Goal: Transaction & Acquisition: Purchase product/service

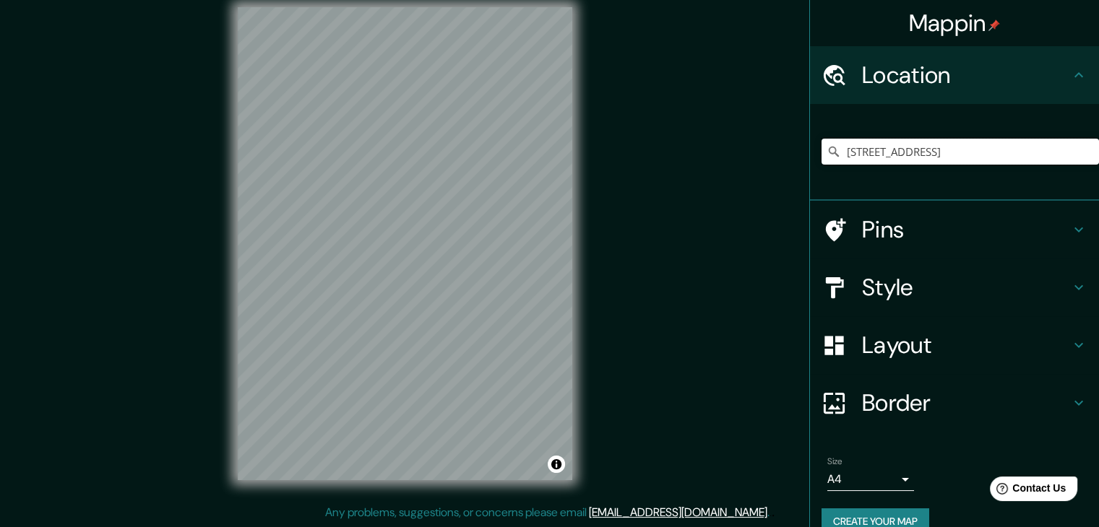
click at [850, 161] on input "[STREET_ADDRESS]" at bounding box center [960, 152] width 277 height 26
drag, startPoint x: 1022, startPoint y: 154, endPoint x: 1109, endPoint y: 160, distance: 87.0
click at [1098, 160] on html "Mappin Location [STREET_ADDRESS] Pins Style Layout Border Choose a border. Hint…" at bounding box center [549, 246] width 1099 height 527
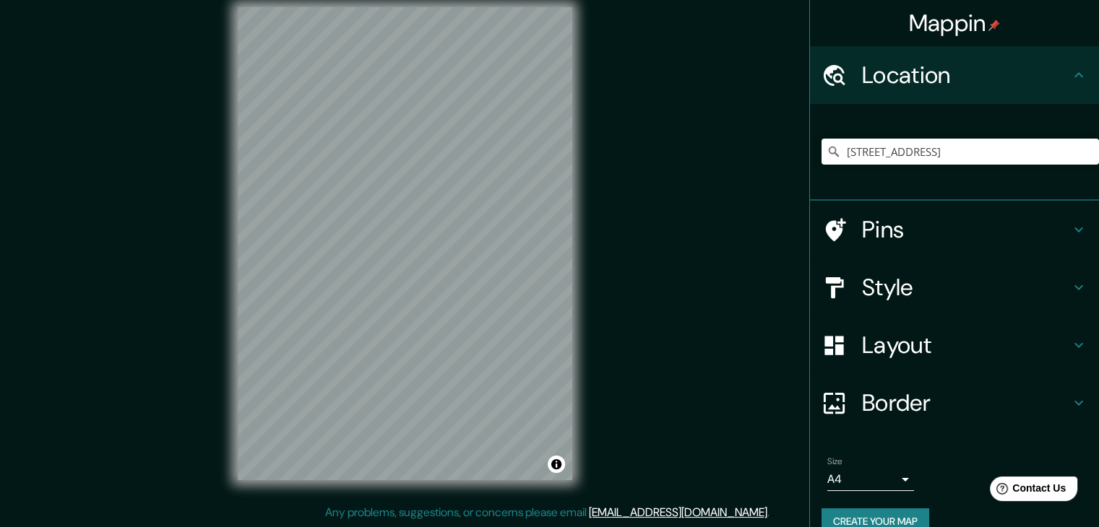
click at [892, 238] on h4 "Pins" at bounding box center [966, 229] width 208 height 29
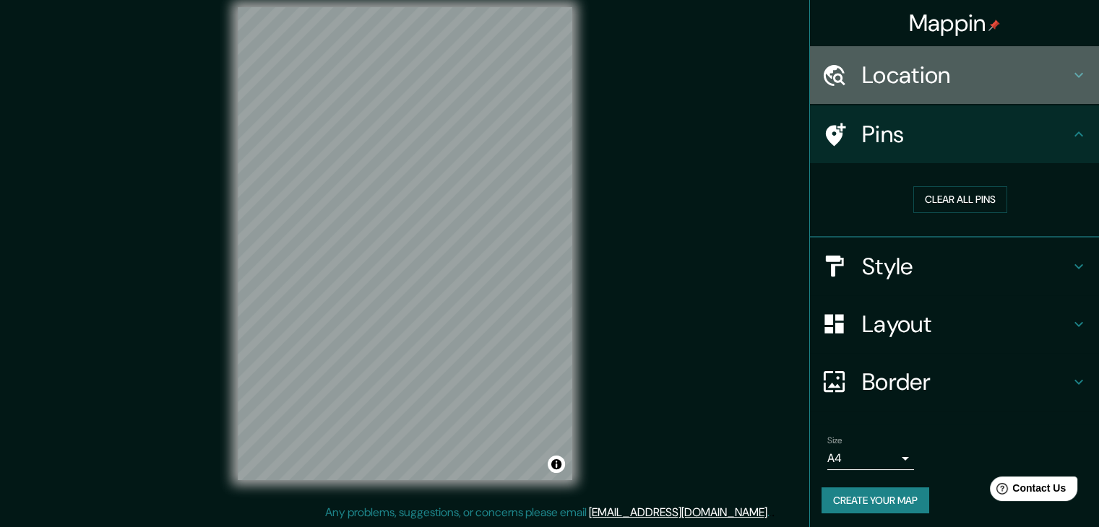
click at [893, 77] on h4 "Location" at bounding box center [966, 75] width 208 height 29
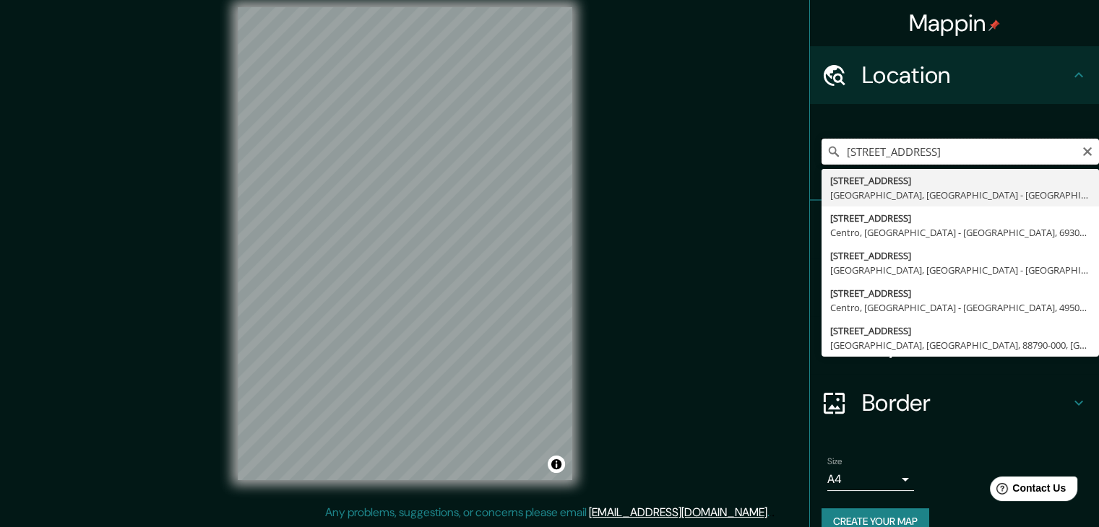
click at [916, 145] on input "[STREET_ADDRESS]" at bounding box center [960, 152] width 277 height 26
drag, startPoint x: 1026, startPoint y: 158, endPoint x: 1109, endPoint y: 177, distance: 85.4
click at [1098, 177] on html "Mappin Location [STREET_ADDRESS] [STREET_ADDRESS] [STREET_ADDRESS] [STREET_ADDR…" at bounding box center [549, 246] width 1099 height 527
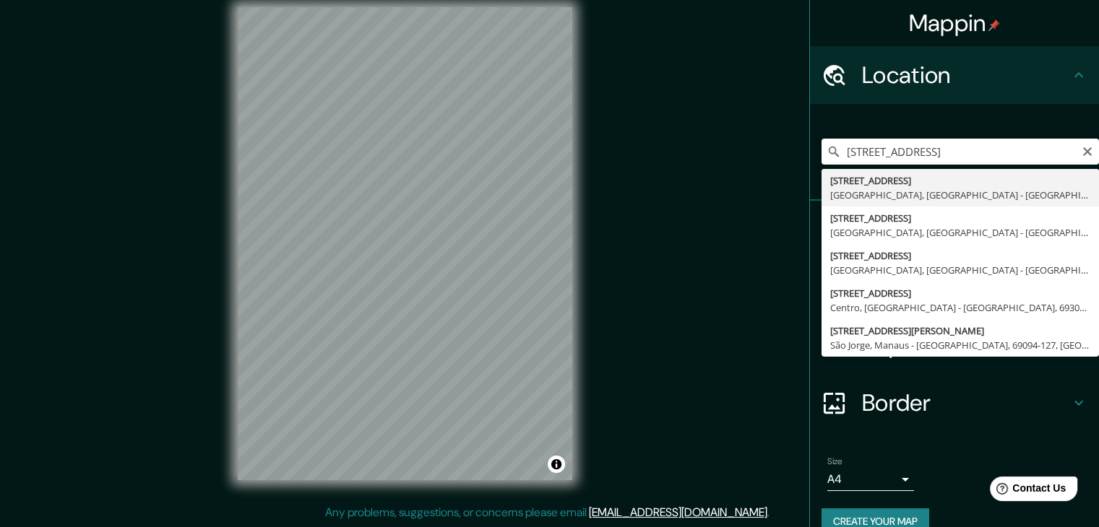
type input "[STREET_ADDRESS]"
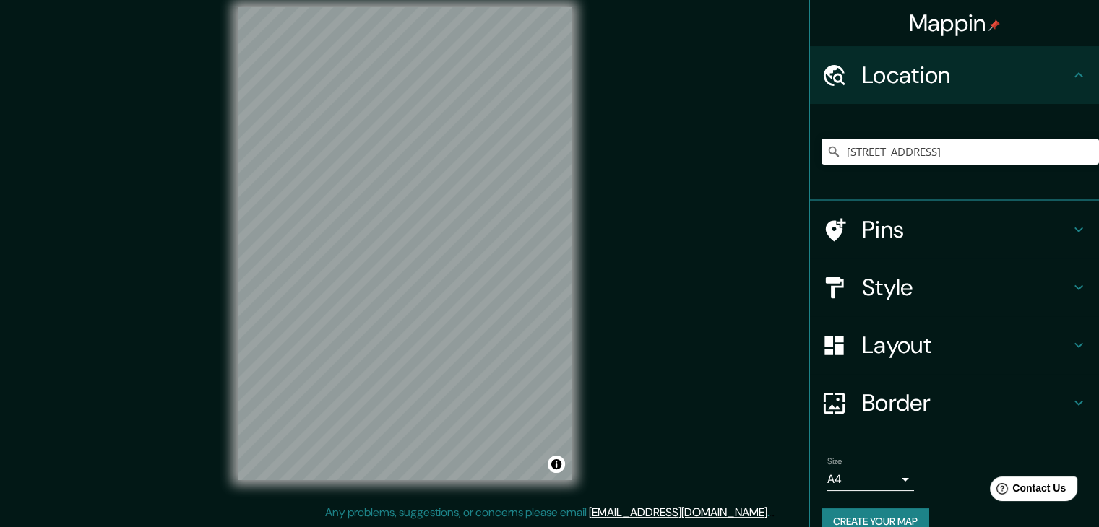
click at [866, 228] on h4 "Pins" at bounding box center [966, 229] width 208 height 29
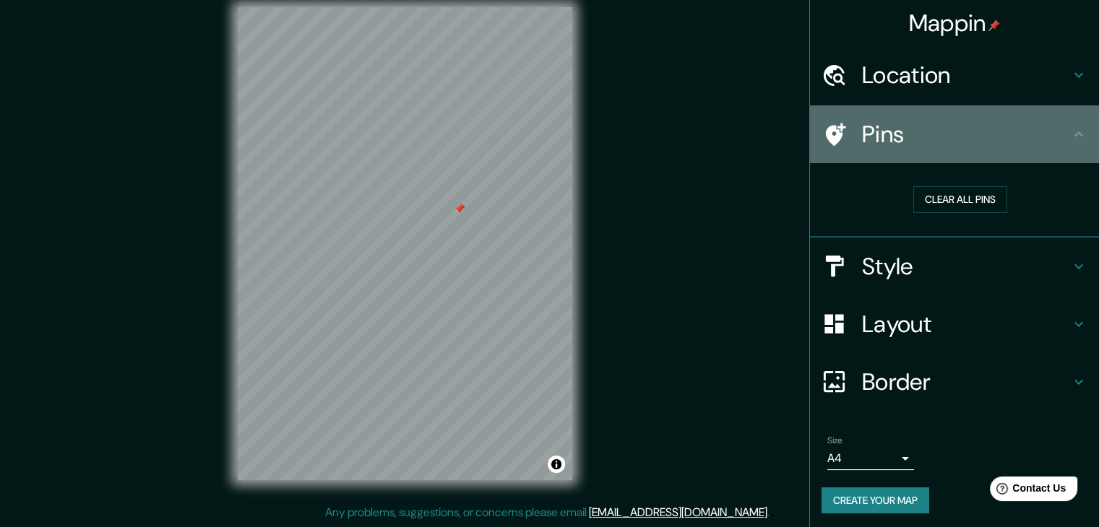
click at [896, 142] on h4 "Pins" at bounding box center [966, 134] width 208 height 29
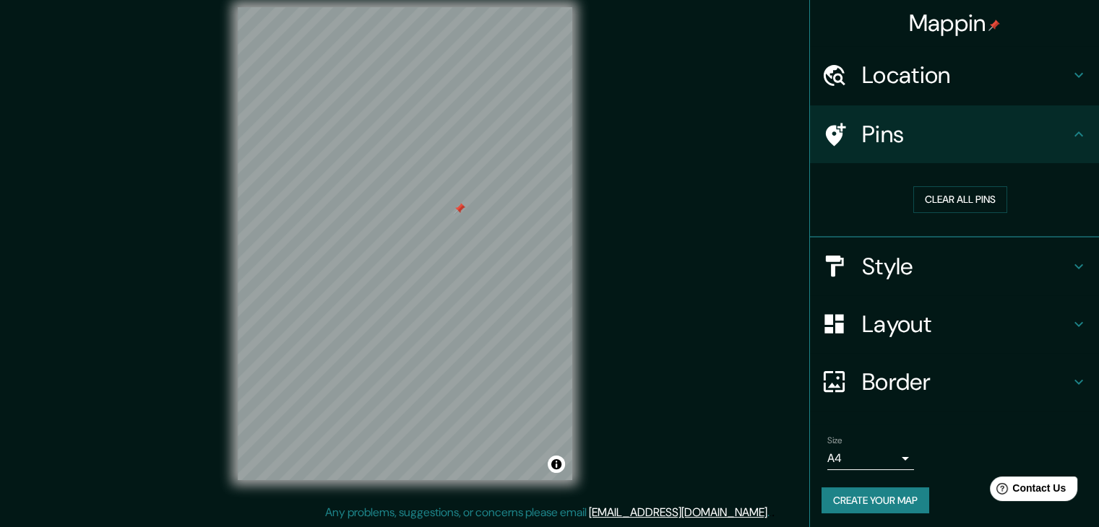
click at [891, 280] on h4 "Style" at bounding box center [966, 266] width 208 height 29
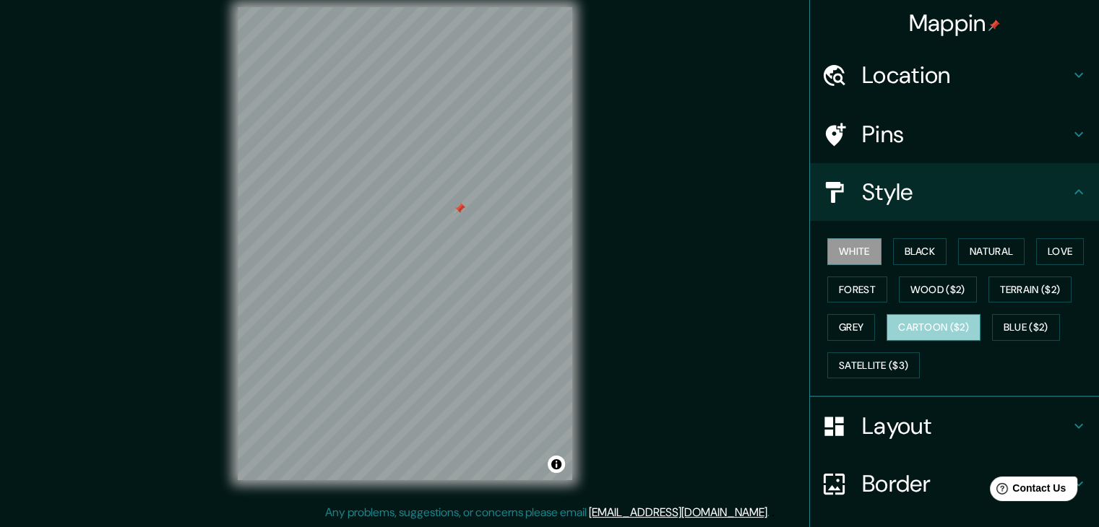
click at [898, 338] on button "Cartoon ($2)" at bounding box center [934, 327] width 94 height 27
click at [889, 348] on div "White Black Natural Love Forest Wood ($2) Terrain ($2) Grey Cartoon ($2) Blue (…" at bounding box center [960, 309] width 277 height 152
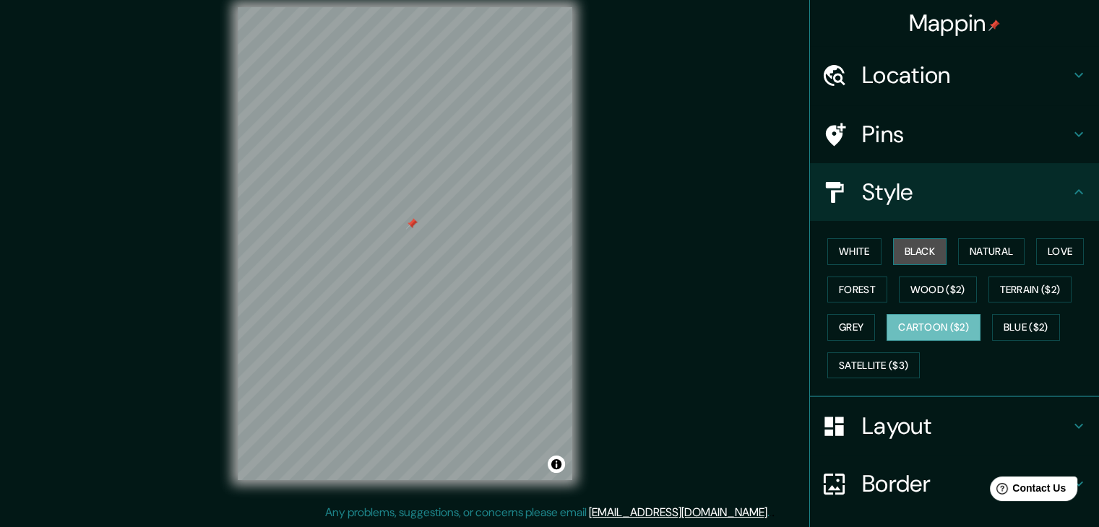
click at [905, 261] on button "Black" at bounding box center [920, 251] width 54 height 27
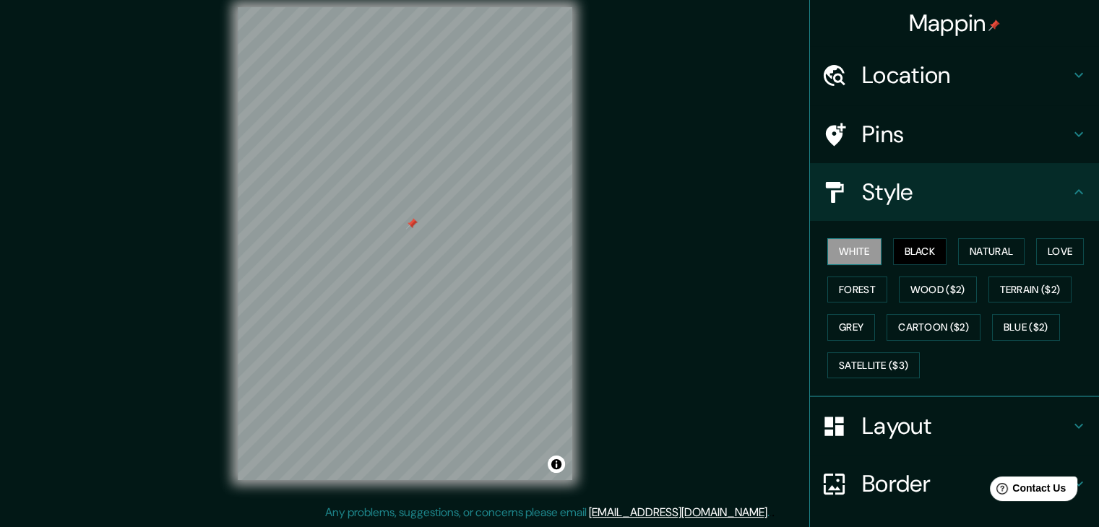
click at [853, 256] on button "White" at bounding box center [854, 251] width 54 height 27
click at [913, 257] on button "Black" at bounding box center [920, 251] width 54 height 27
click at [840, 258] on button "White" at bounding box center [854, 251] width 54 height 27
click at [997, 243] on button "Natural" at bounding box center [991, 251] width 66 height 27
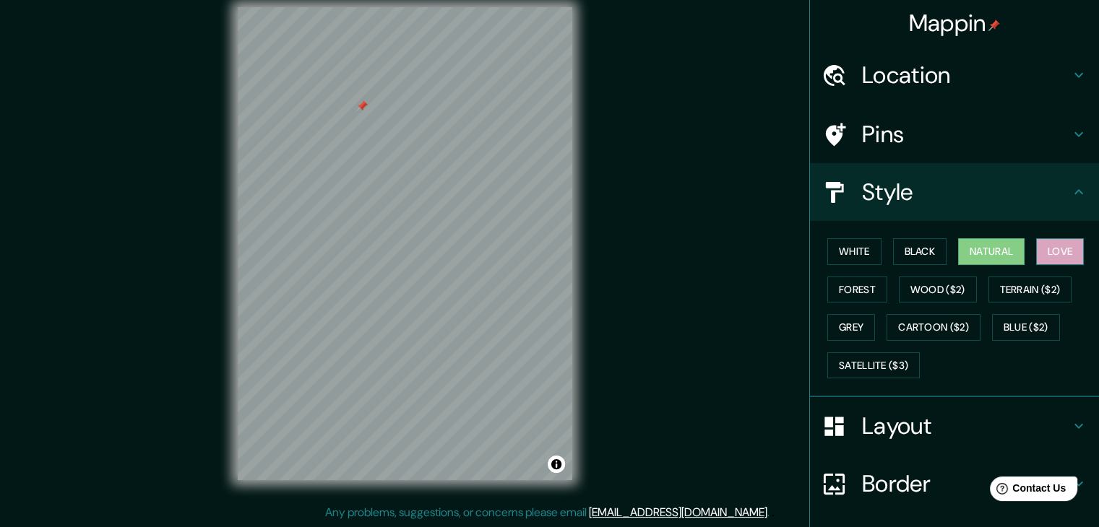
click at [1047, 242] on button "Love" at bounding box center [1060, 251] width 48 height 27
click at [862, 356] on button "Satellite ($3)" at bounding box center [873, 366] width 92 height 27
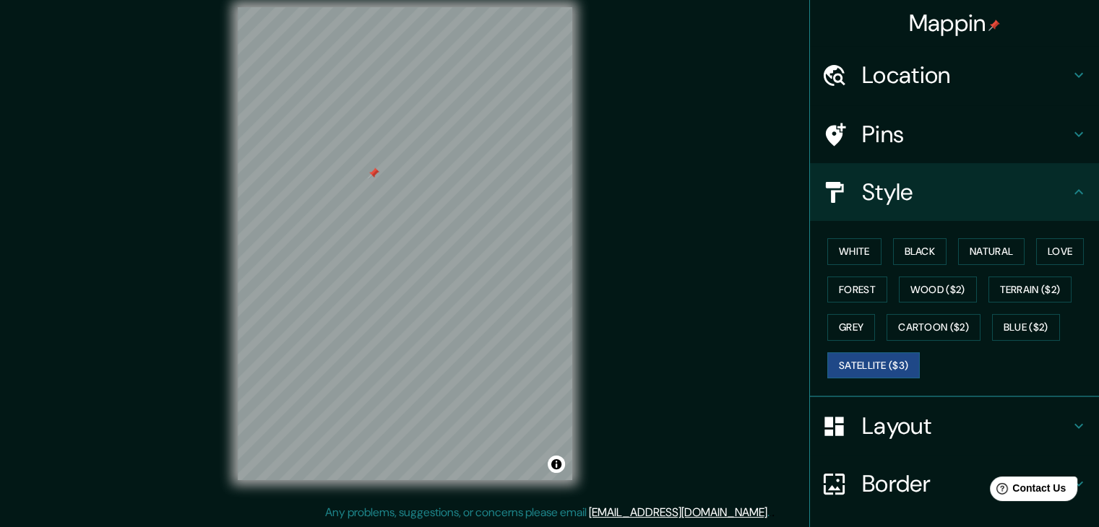
click at [896, 235] on div "White Black Natural Love Forest Wood ($2) Terrain ($2) Grey Cartoon ($2) Blue (…" at bounding box center [960, 309] width 277 height 152
click at [895, 248] on button "Black" at bounding box center [920, 251] width 54 height 27
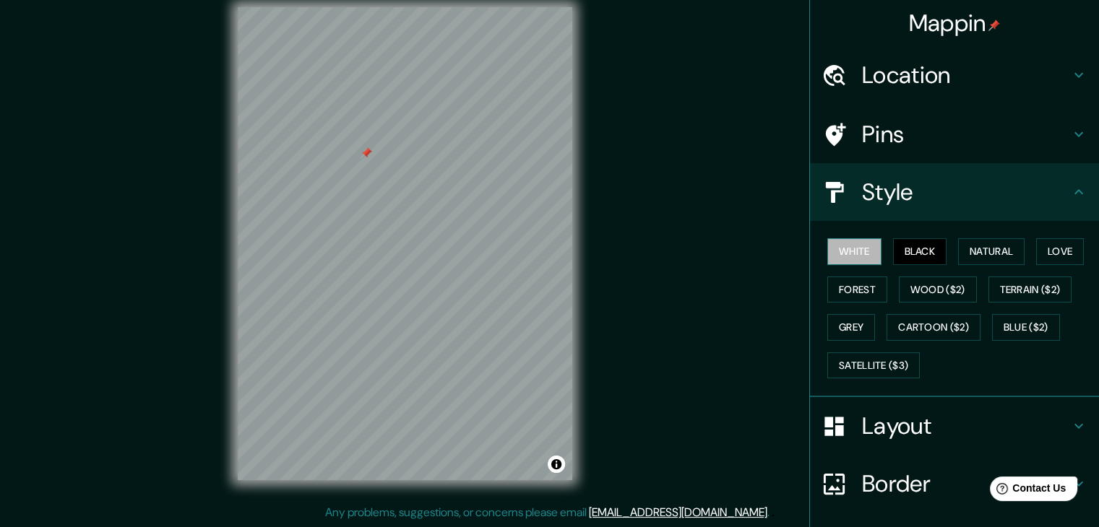
click at [838, 246] on button "White" at bounding box center [854, 251] width 54 height 27
click at [1036, 249] on button "Love" at bounding box center [1060, 251] width 48 height 27
click at [856, 259] on button "White" at bounding box center [854, 251] width 54 height 27
click at [906, 249] on button "Black" at bounding box center [920, 251] width 54 height 27
click at [557, 467] on button "Toggle attribution" at bounding box center [556, 464] width 17 height 17
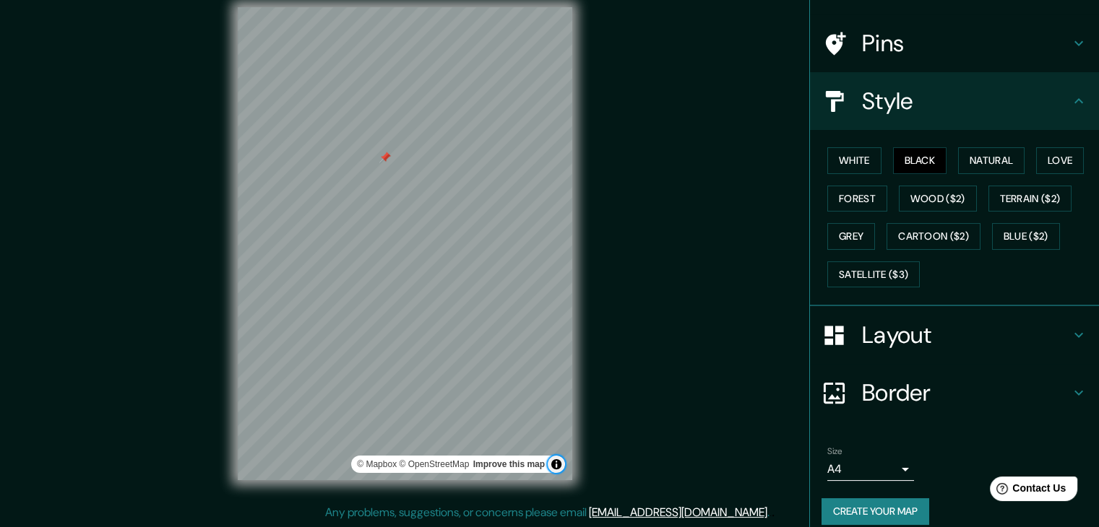
scroll to position [104, 0]
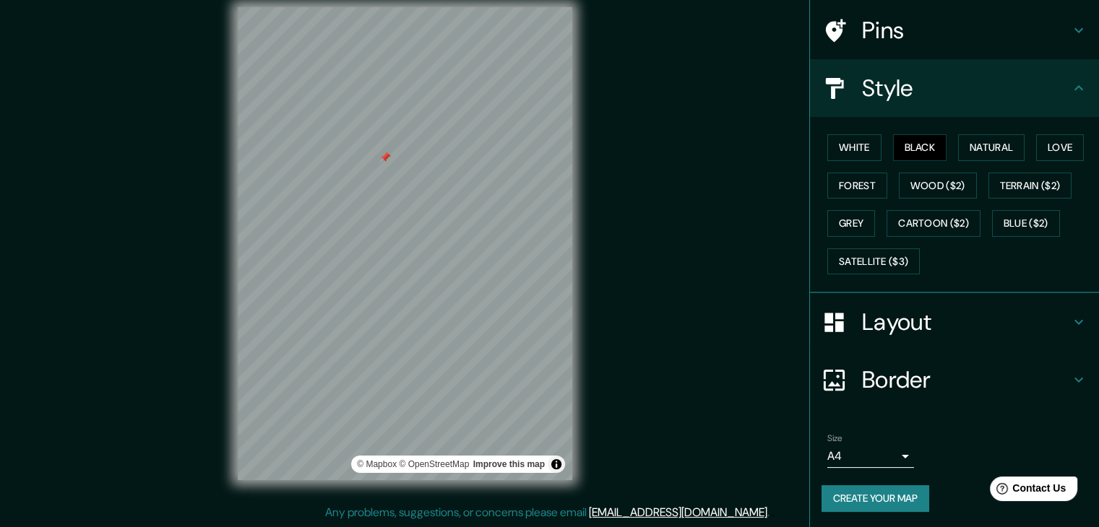
click at [892, 496] on button "Create your map" at bounding box center [876, 499] width 108 height 27
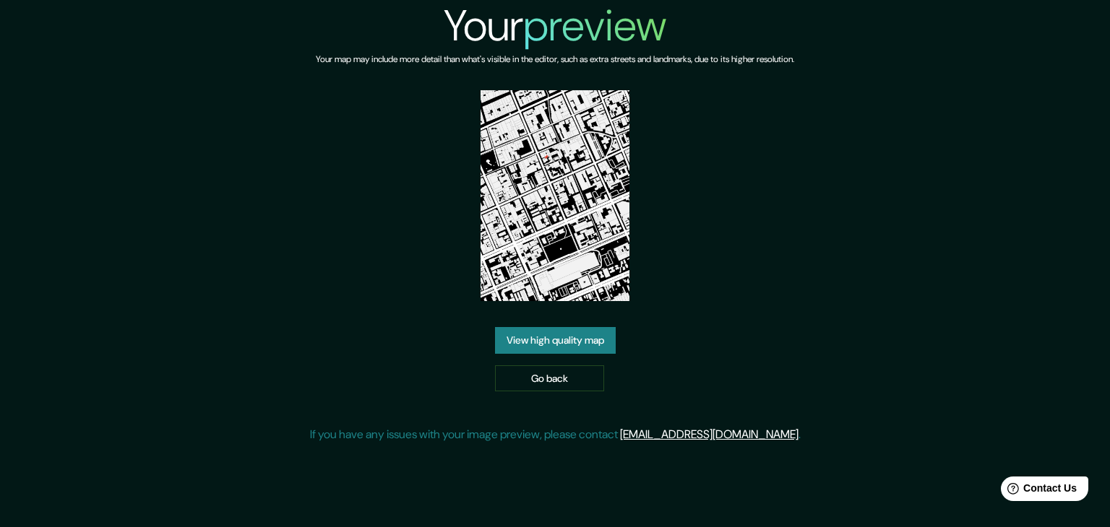
click at [531, 348] on link "View high quality map" at bounding box center [555, 340] width 121 height 27
